Goal: Check status: Check status

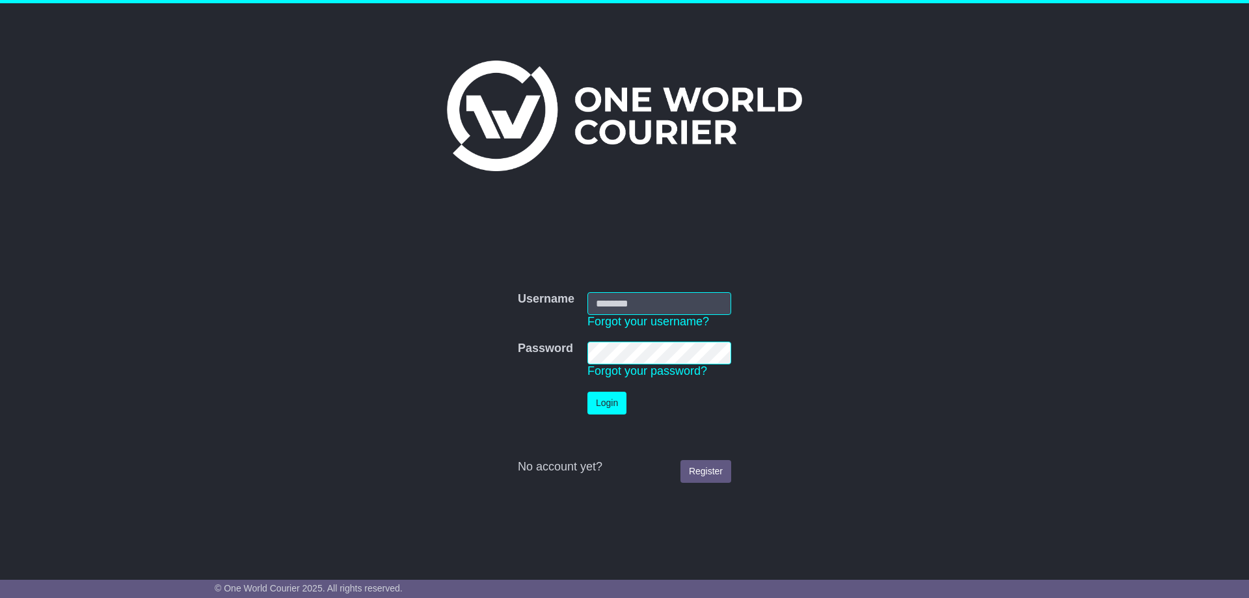
type input "**********"
click at [614, 410] on button "Login" at bounding box center [607, 403] width 39 height 23
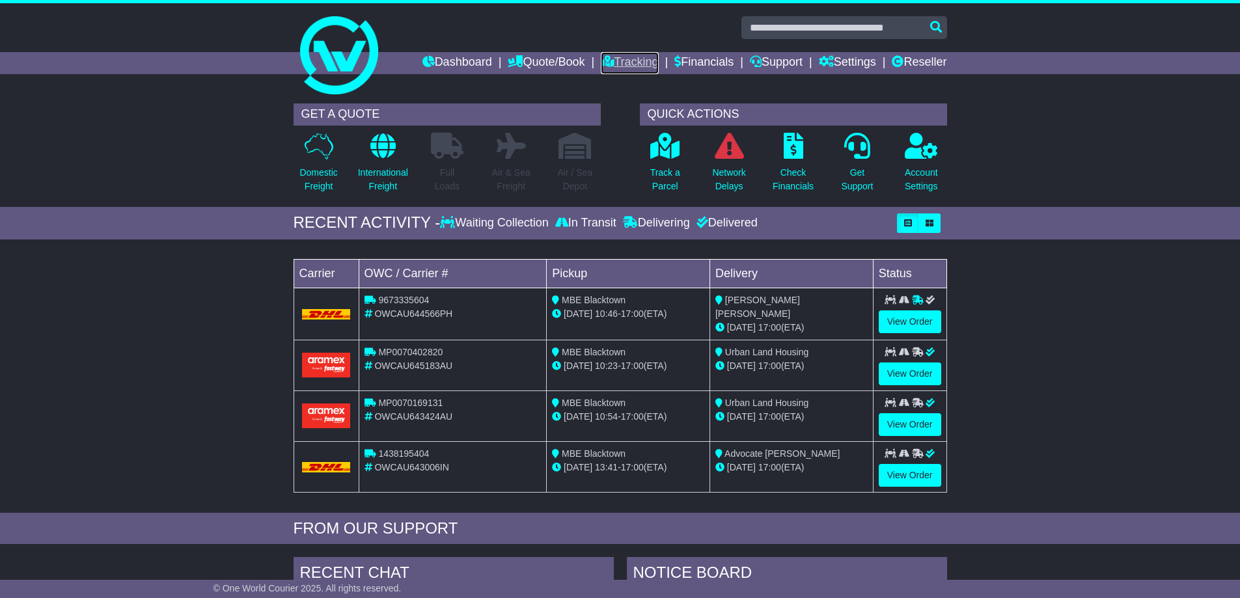
click at [619, 59] on link "Tracking" at bounding box center [629, 63] width 57 height 22
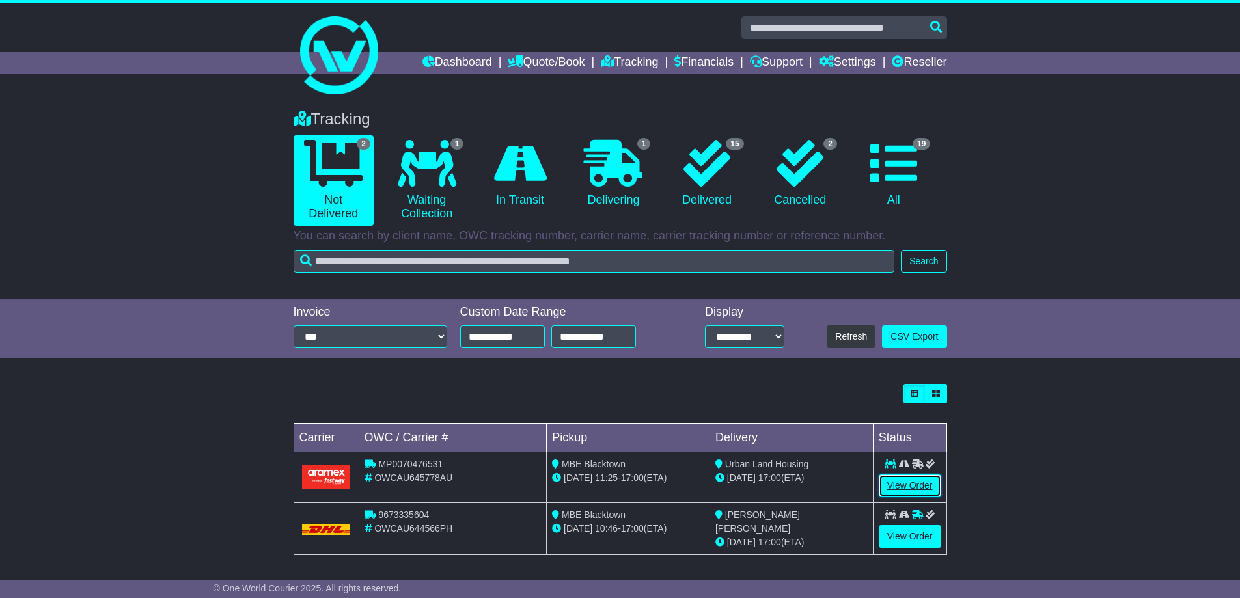
click at [904, 482] on link "View Order" at bounding box center [909, 485] width 62 height 23
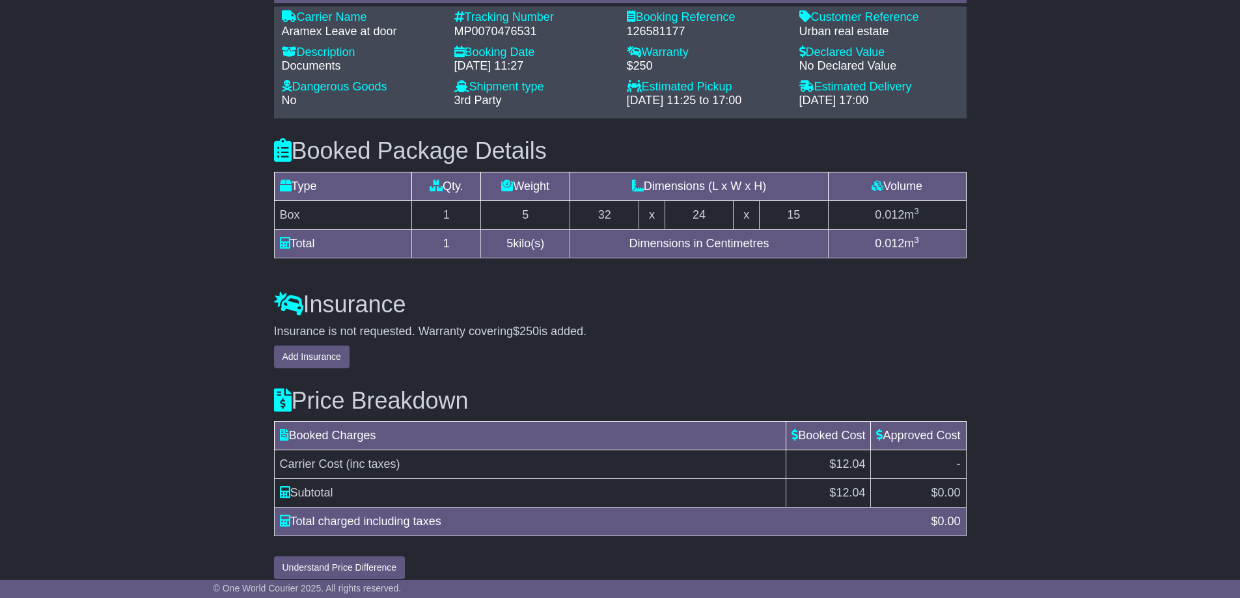
scroll to position [435, 0]
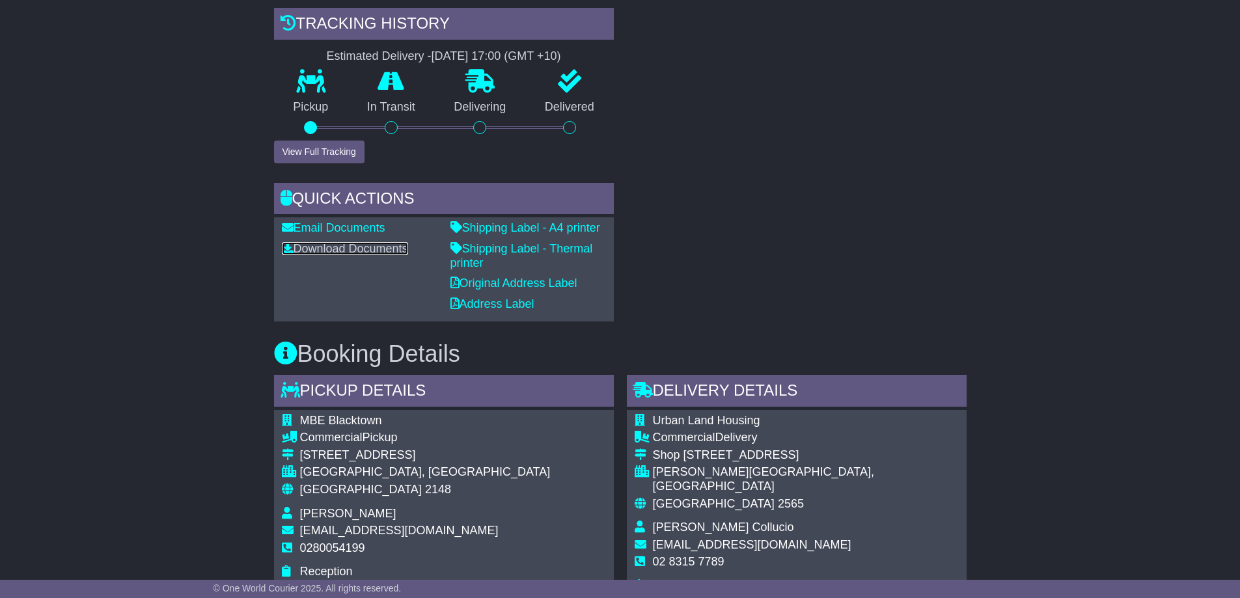
click at [360, 248] on link "Download Documents" at bounding box center [345, 248] width 126 height 13
